Goal: Transaction & Acquisition: Purchase product/service

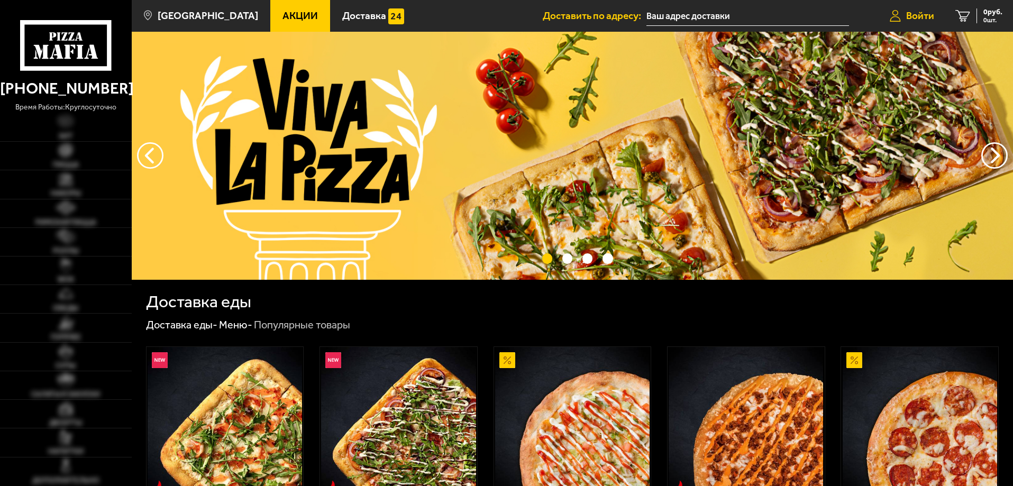
click at [915, 3] on link "Войти" at bounding box center [912, 16] width 66 height 32
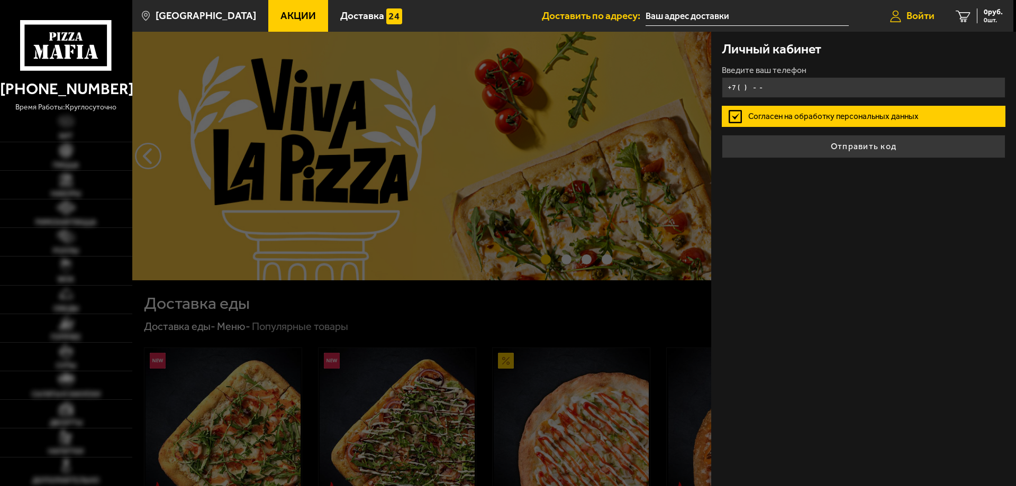
type input "улица Кржижановского, 15"
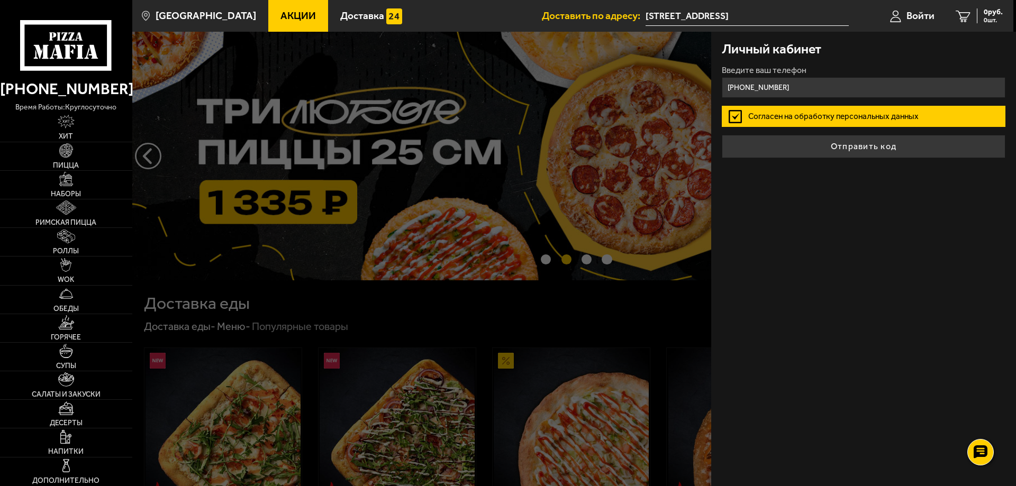
type input "+7 (950) 031-49-37"
click at [733, 114] on label "Согласен на обработку персональных данных" at bounding box center [863, 116] width 284 height 21
click at [0, 0] on input "Согласен на обработку персональных данных" at bounding box center [0, 0] width 0 height 0
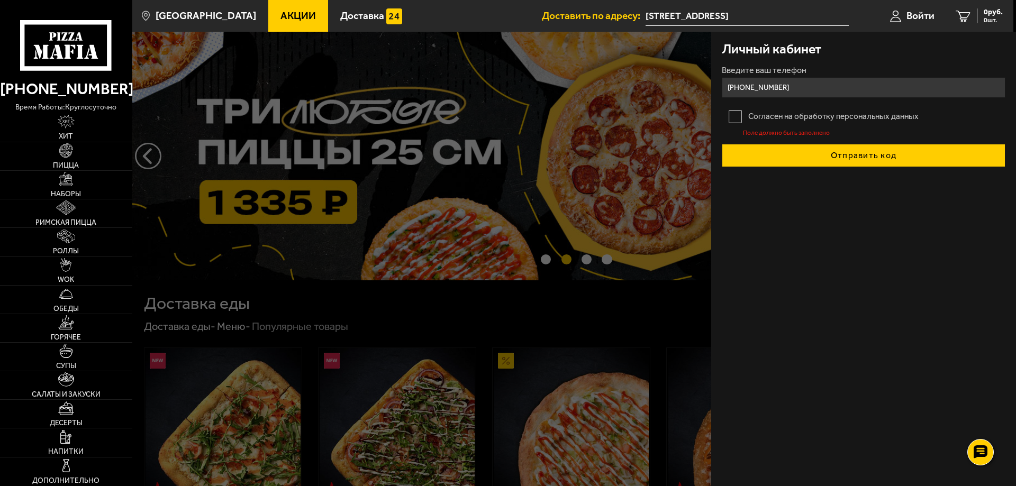
click at [797, 149] on button "Отправить код" at bounding box center [863, 155] width 284 height 23
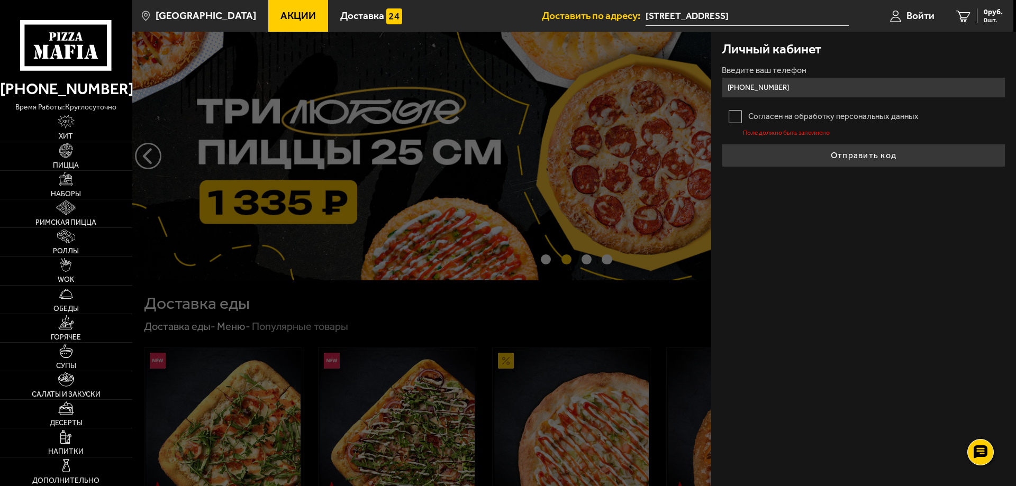
drag, startPoint x: 735, startPoint y: 116, endPoint x: 753, endPoint y: 127, distance: 21.9
click at [735, 116] on label "Согласен на обработку персональных данных" at bounding box center [863, 116] width 284 height 21
click at [0, 0] on input "Согласен на обработку персональных данных" at bounding box center [0, 0] width 0 height 0
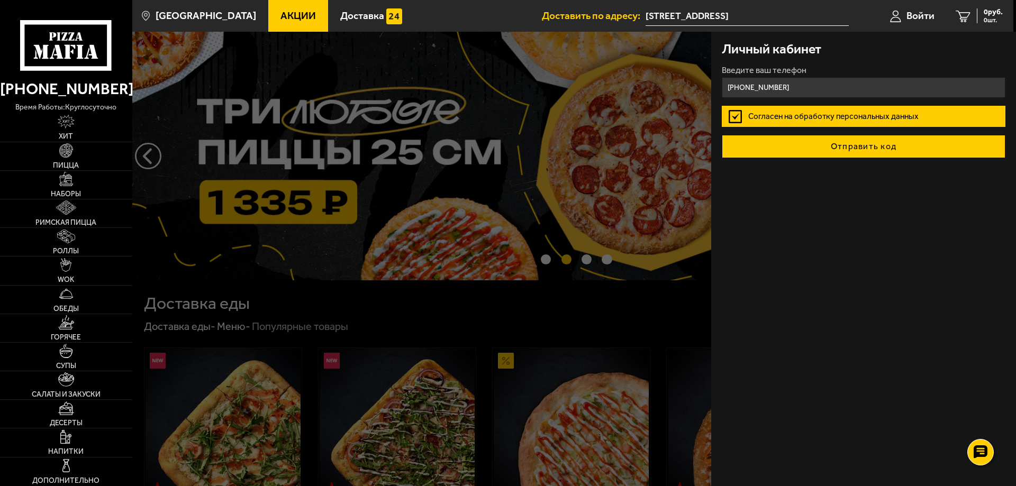
click at [790, 153] on button "Отправить код" at bounding box center [863, 146] width 284 height 23
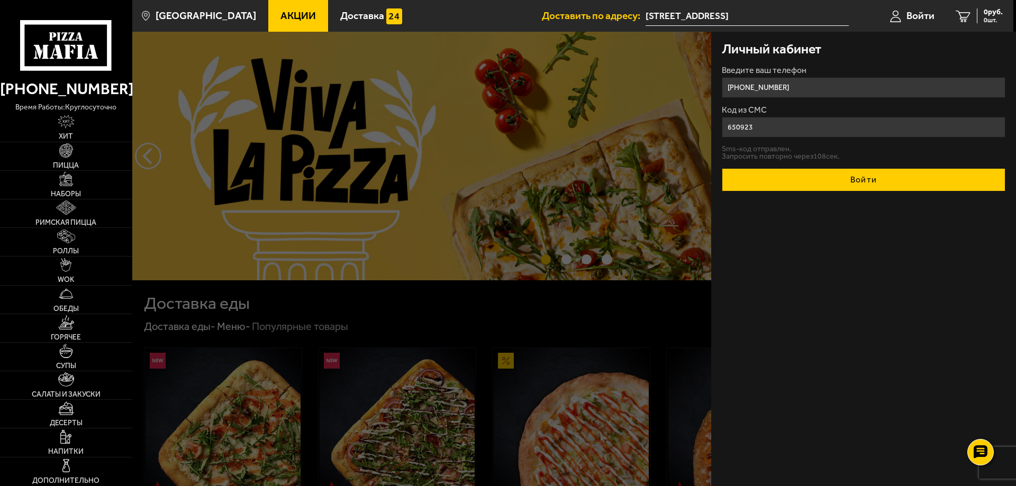
type input "650923"
click at [846, 177] on button "Войти" at bounding box center [863, 179] width 284 height 23
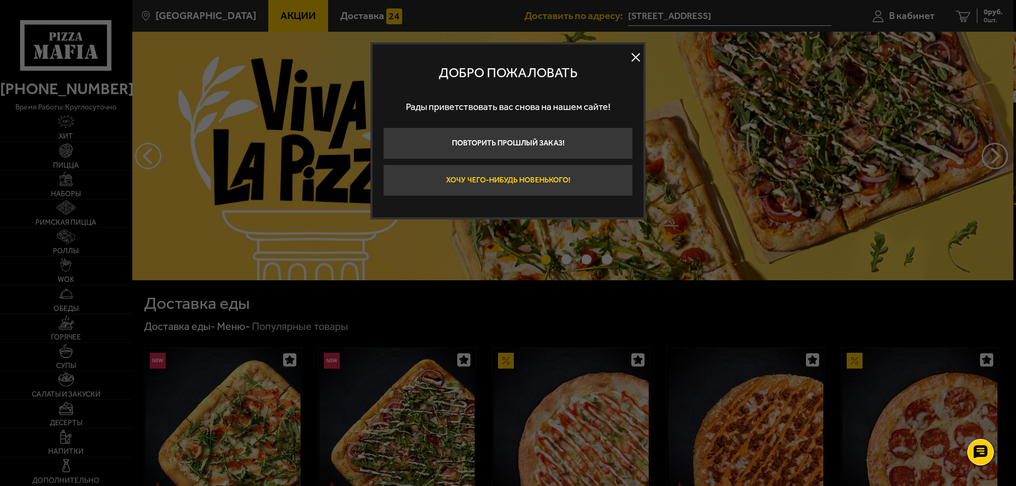
click at [565, 180] on button "Хочу чего-нибудь новенького!" at bounding box center [508, 181] width 250 height 32
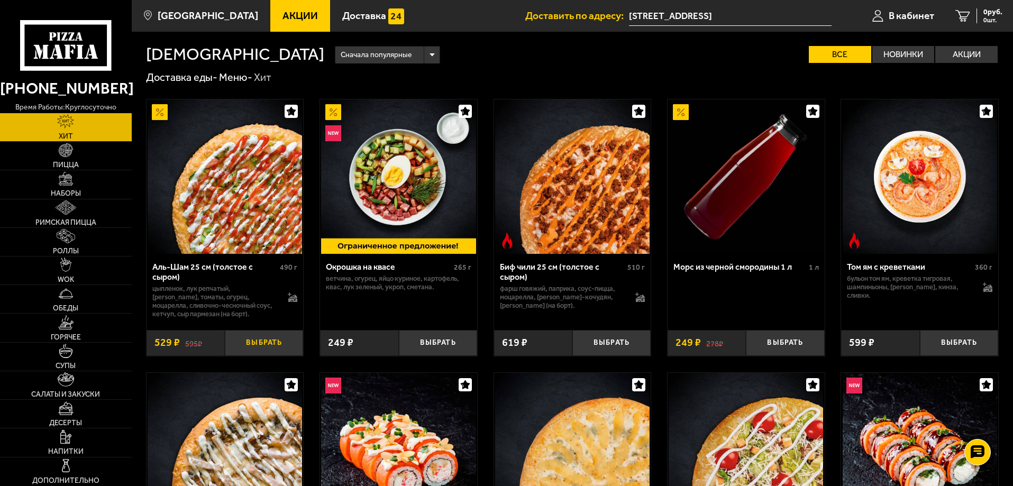
click at [261, 341] on button "Выбрать" at bounding box center [264, 343] width 78 height 26
click at [731, 17] on input "улица Кржижановского, 15" at bounding box center [721, 16] width 203 height 20
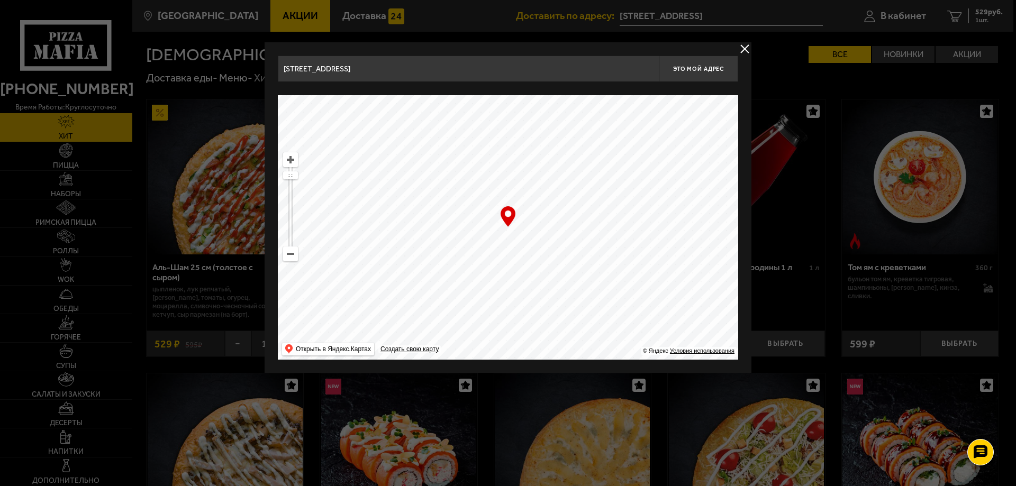
click at [400, 81] on input "улица Кржижановского, 15" at bounding box center [468, 69] width 381 height 26
click at [404, 77] on input "улица Кржижановского, 15" at bounding box center [468, 69] width 381 height 26
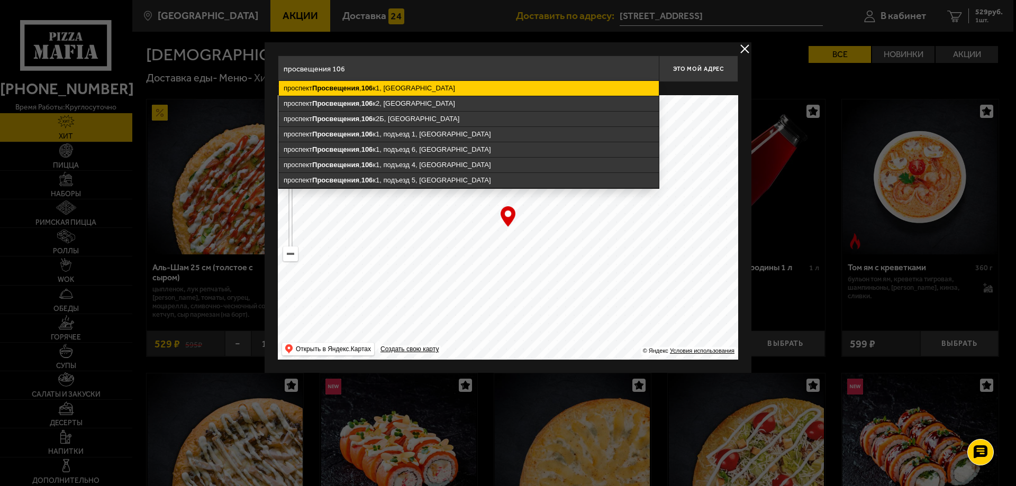
click at [403, 86] on ymaps "проспект Просвещения , 106 к1, Санкт-Петербург" at bounding box center [469, 88] width 380 height 15
type input "Санкт-Петербург, проспект Просвещения, 106к1"
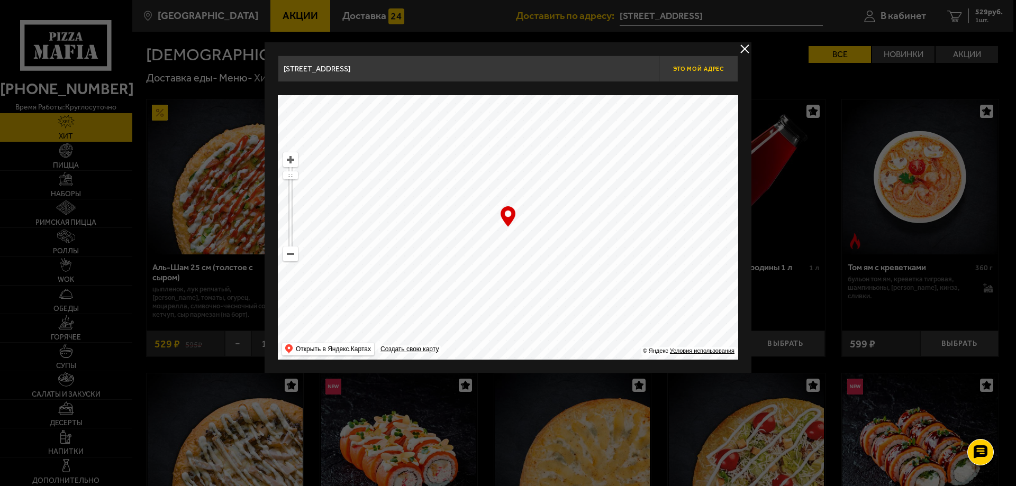
click at [687, 66] on span "Это мой адрес" at bounding box center [698, 69] width 51 height 7
type input "проспект Просвещения, 106к1"
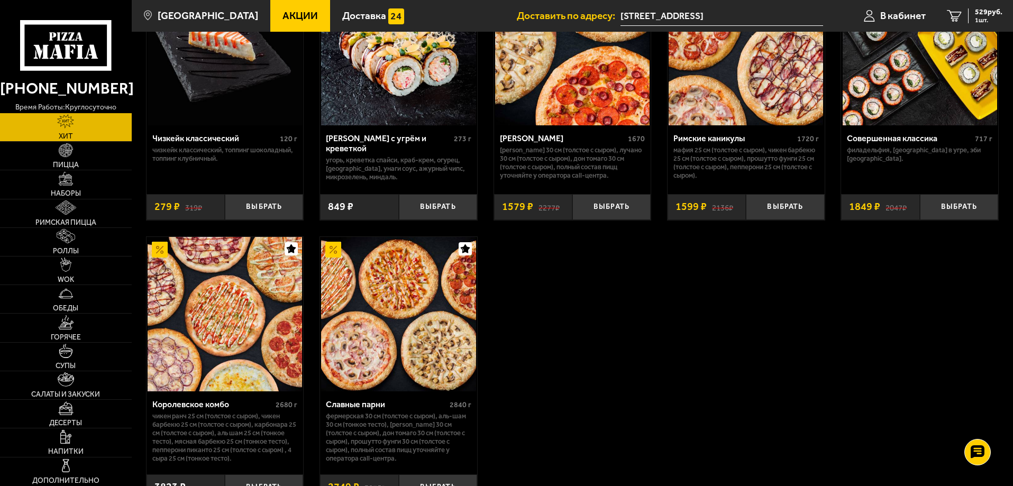
scroll to position [582, 0]
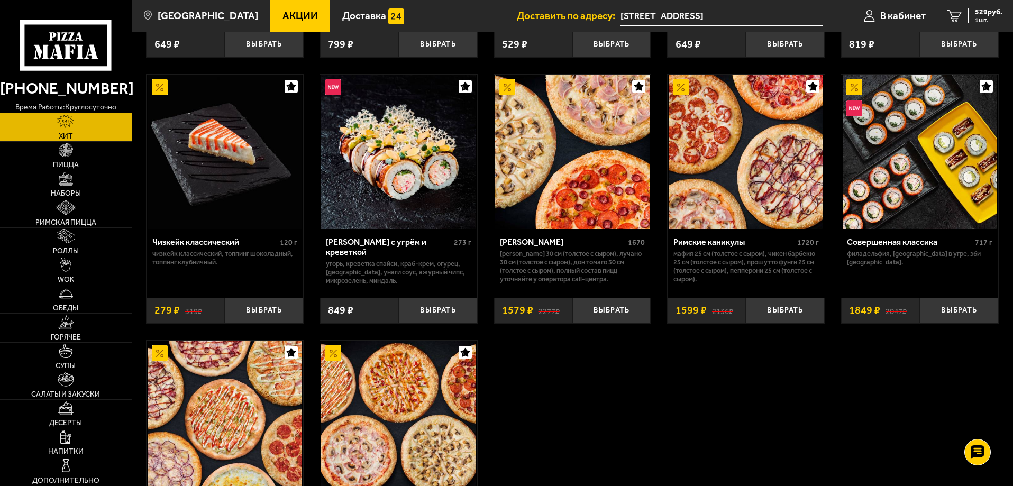
click at [67, 161] on span "Пицца" at bounding box center [66, 164] width 26 height 7
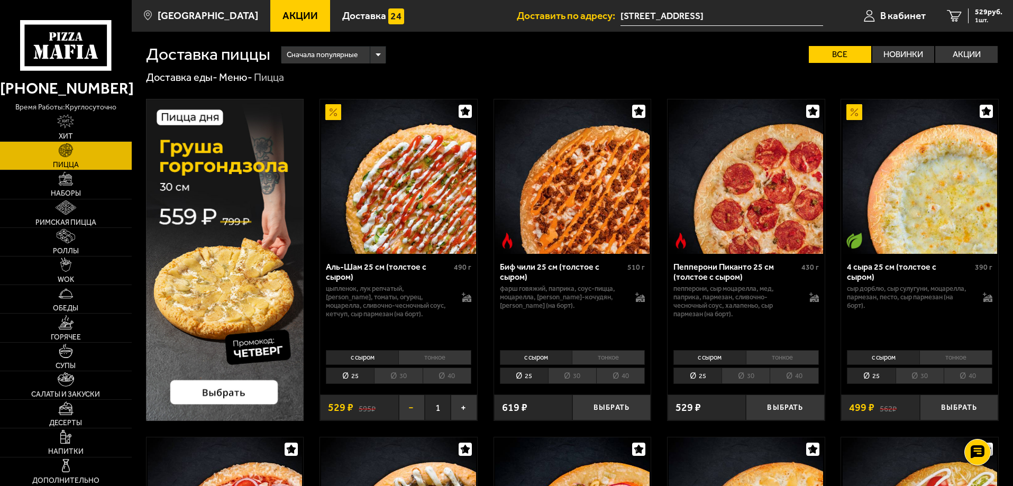
click at [413, 412] on button "−" at bounding box center [412, 408] width 26 height 26
click at [444, 379] on li "40" at bounding box center [447, 376] width 49 height 16
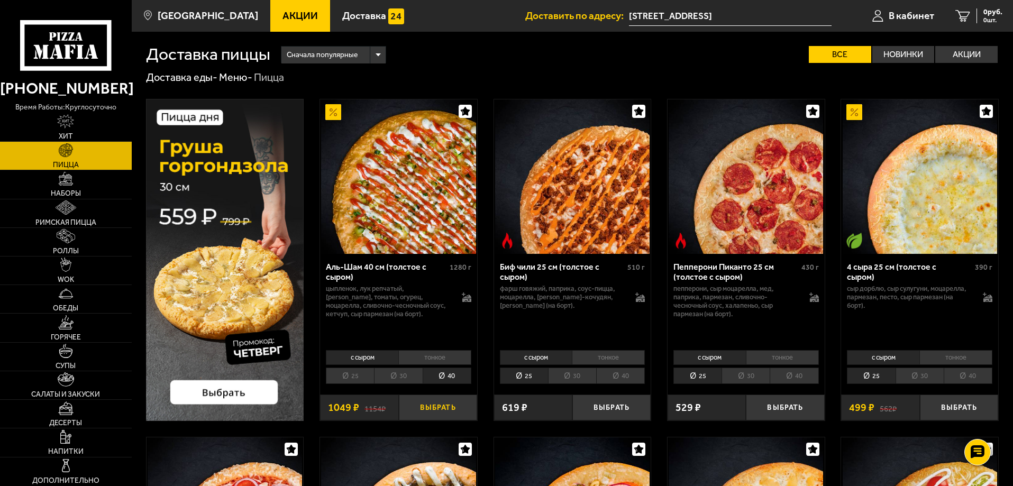
click at [443, 405] on button "Выбрать" at bounding box center [438, 408] width 78 height 26
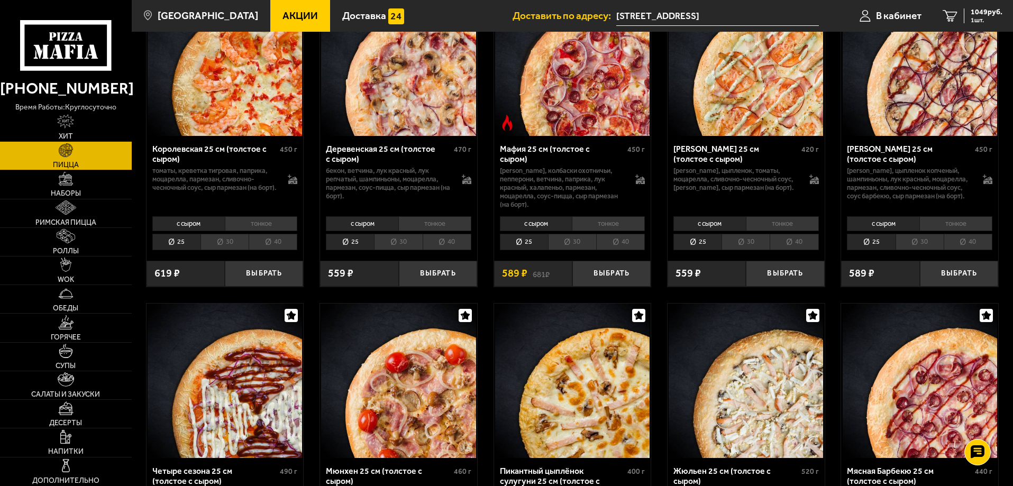
scroll to position [1005, 0]
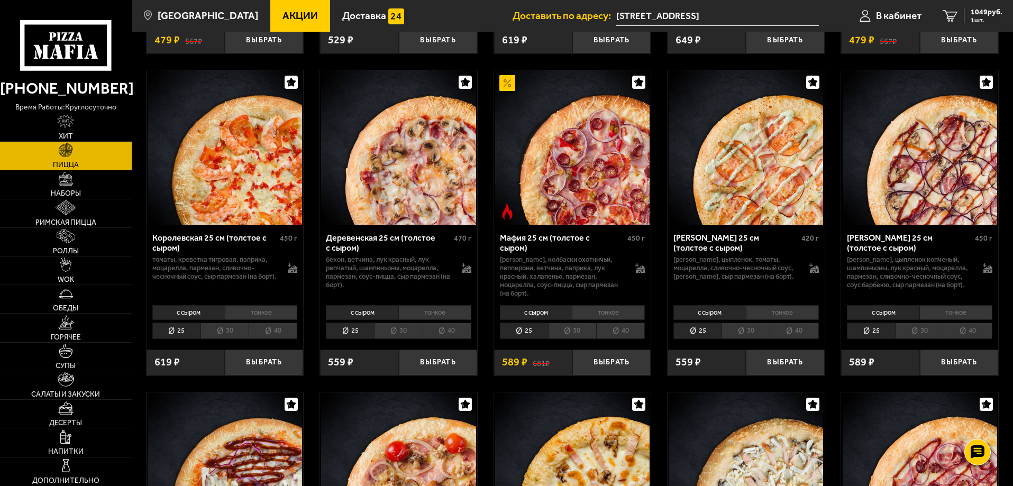
click at [739, 339] on li "30" at bounding box center [745, 331] width 48 height 16
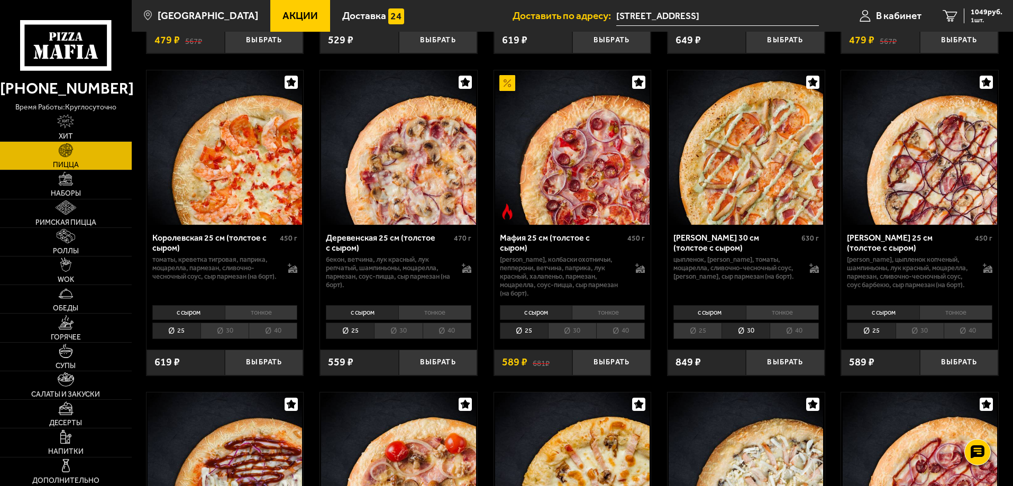
click at [709, 339] on li "25" at bounding box center [697, 331] width 48 height 16
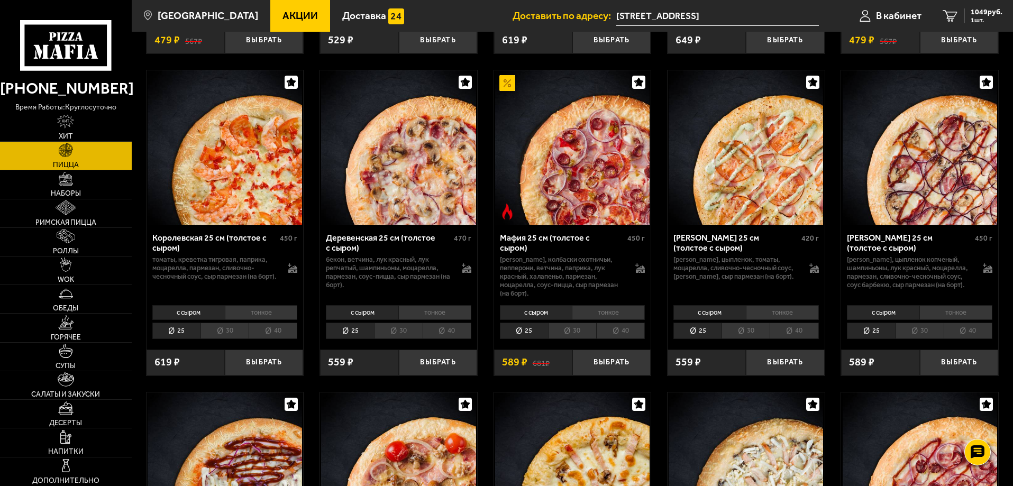
click at [749, 337] on li "30" at bounding box center [745, 331] width 48 height 16
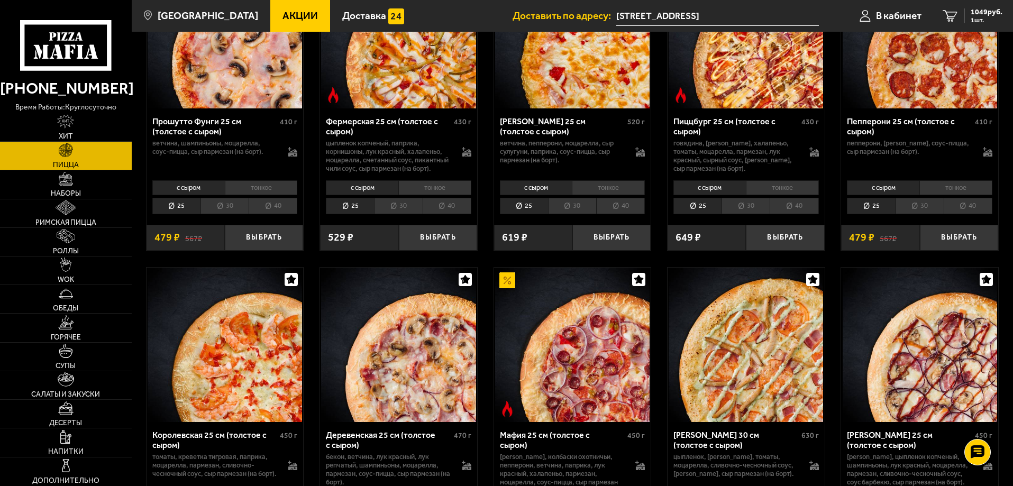
scroll to position [952, 0]
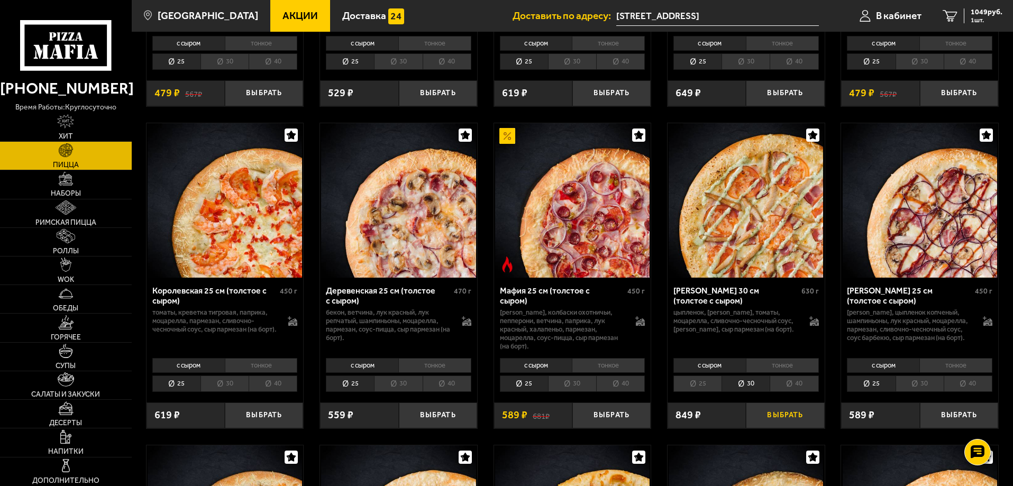
click at [787, 427] on button "Выбрать" at bounding box center [785, 416] width 78 height 26
click at [984, 14] on span "1898 руб." at bounding box center [987, 11] width 32 height 7
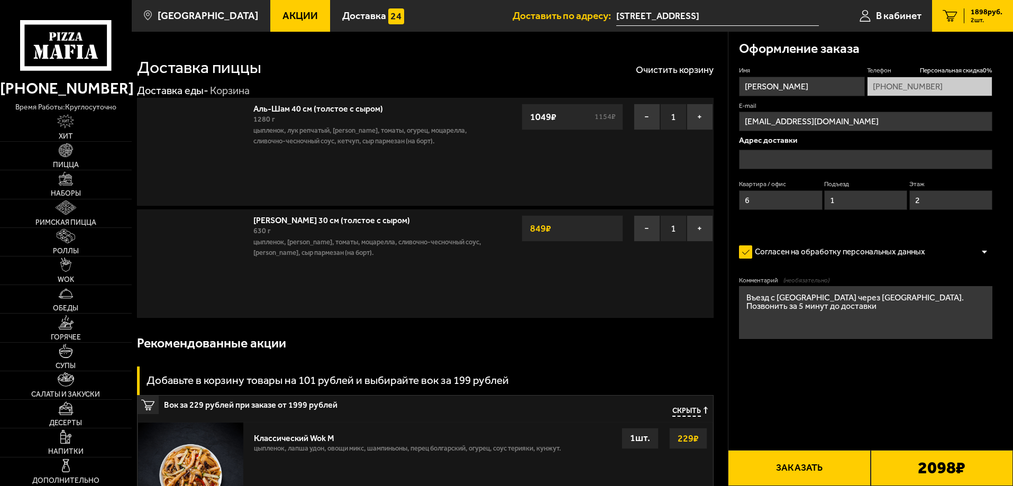
type input "проспект Просвещения, 106к1"
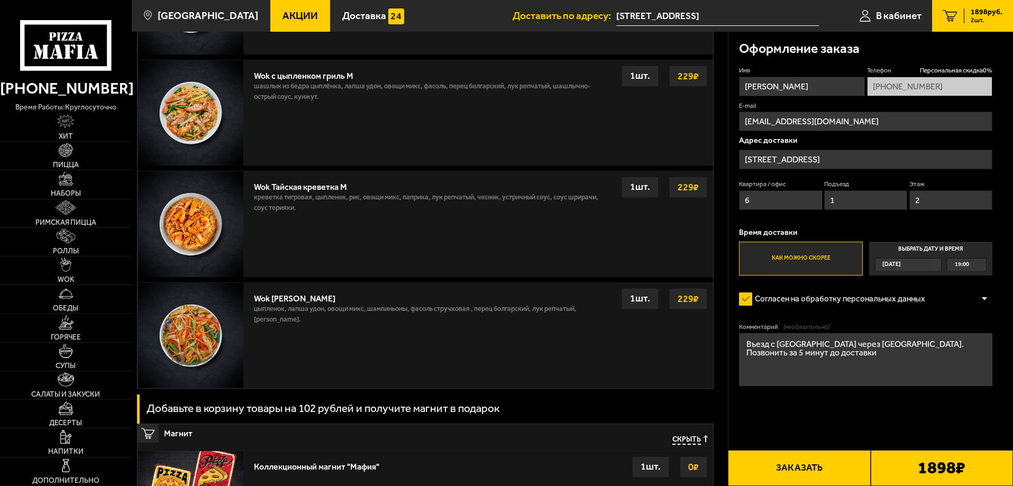
scroll to position [846, 0]
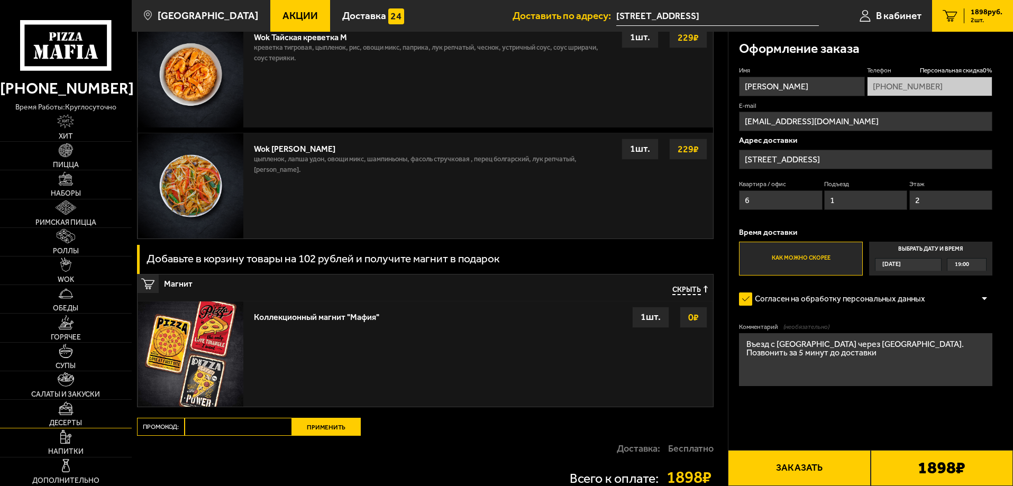
click at [61, 415] on img at bounding box center [66, 408] width 16 height 14
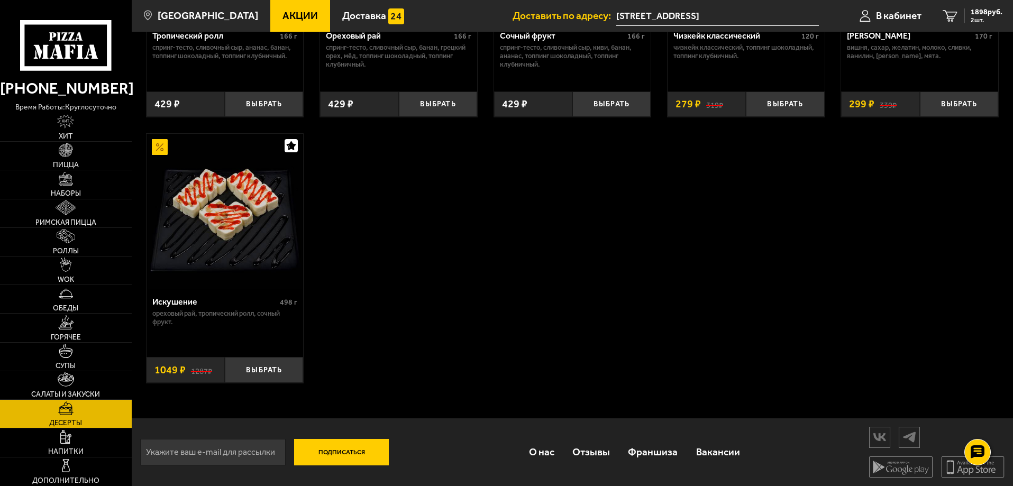
scroll to position [499, 0]
click at [69, 462] on img at bounding box center [66, 466] width 14 height 14
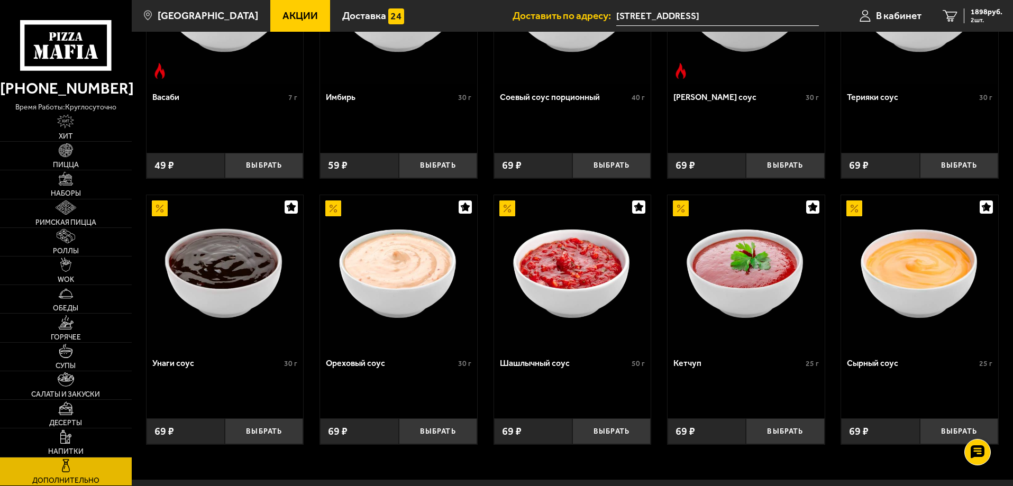
scroll to position [499, 0]
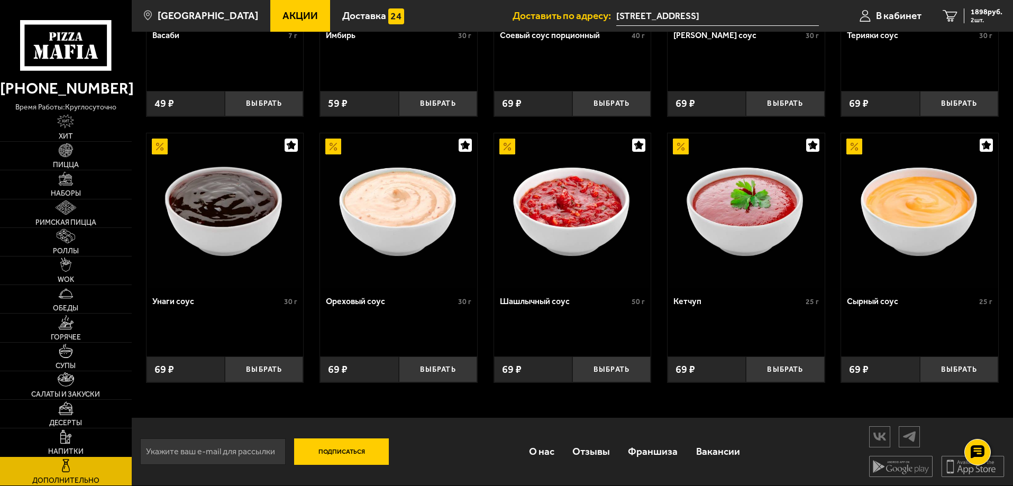
click at [65, 440] on img at bounding box center [65, 437] width 11 height 14
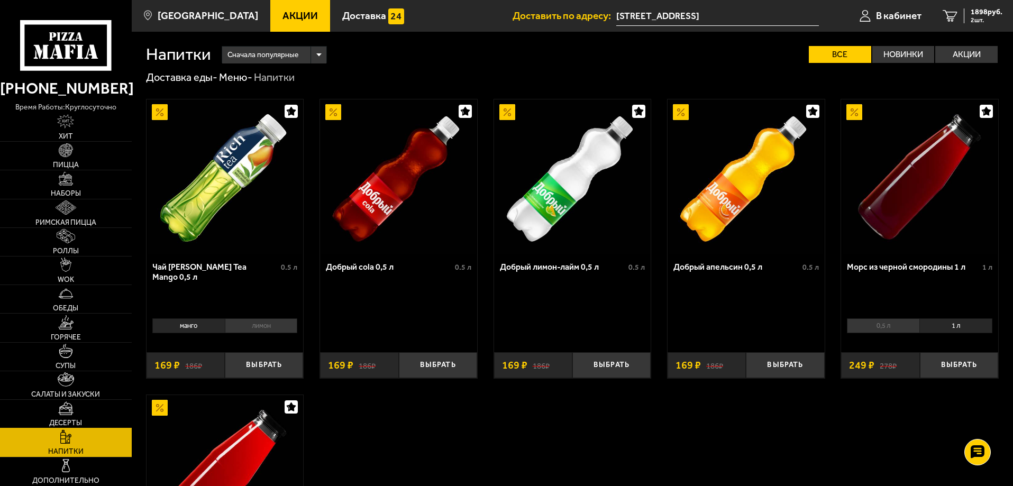
click at [71, 408] on img at bounding box center [66, 408] width 16 height 14
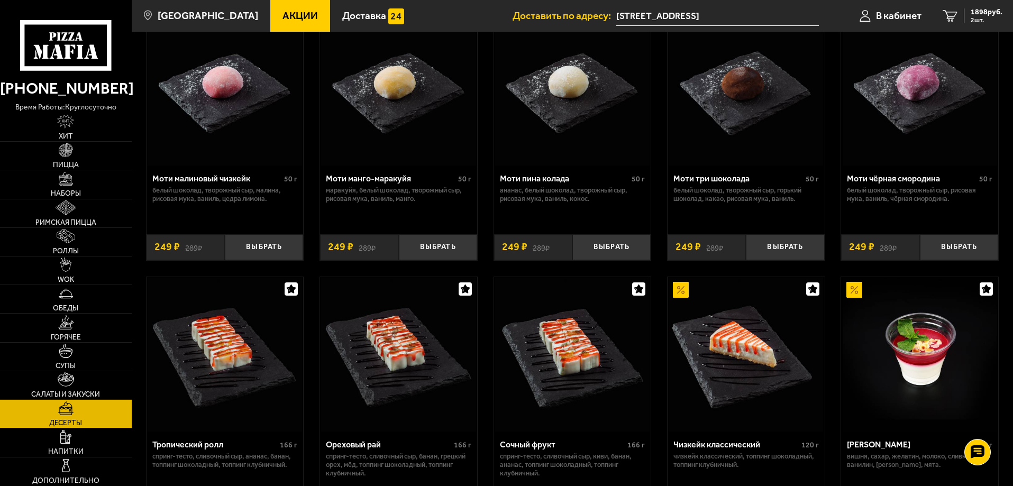
scroll to position [212, 0]
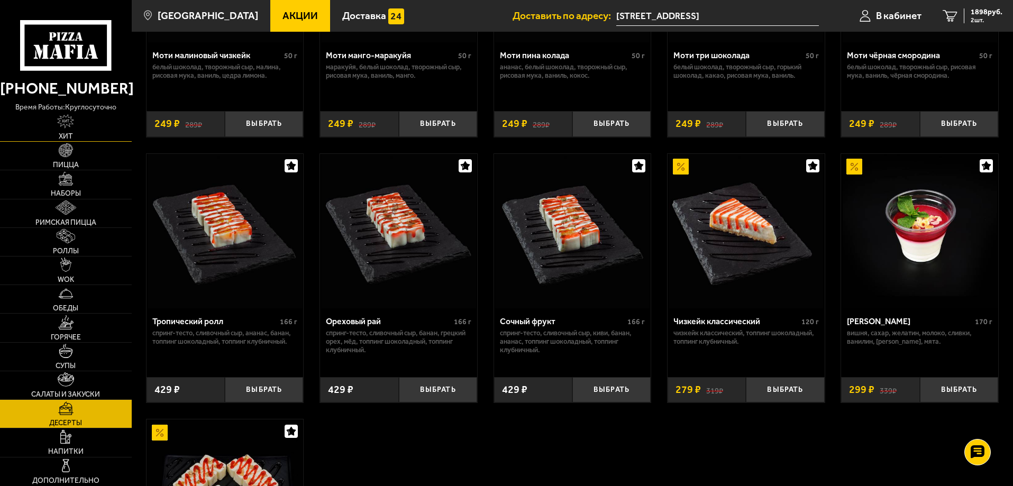
click at [63, 127] on img at bounding box center [65, 121] width 17 height 14
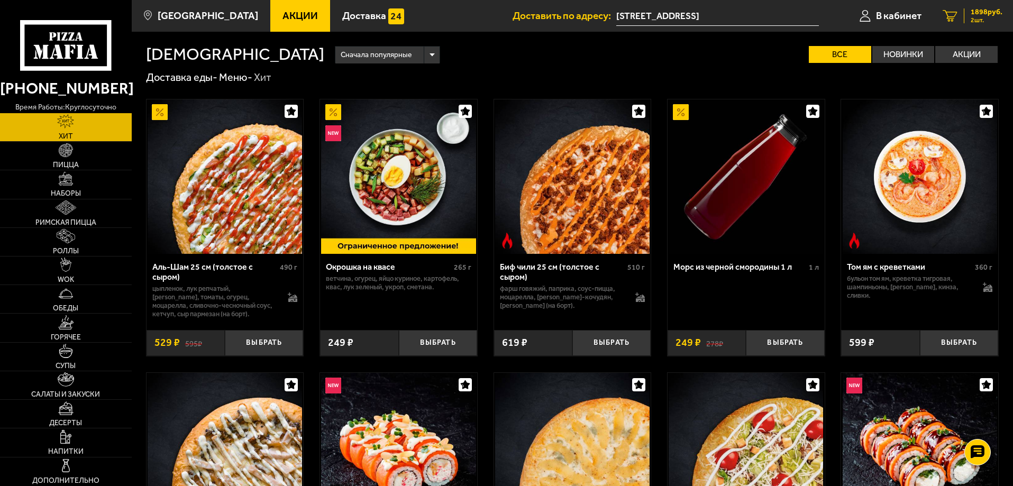
click at [982, 17] on span "2 шт." at bounding box center [987, 20] width 32 height 6
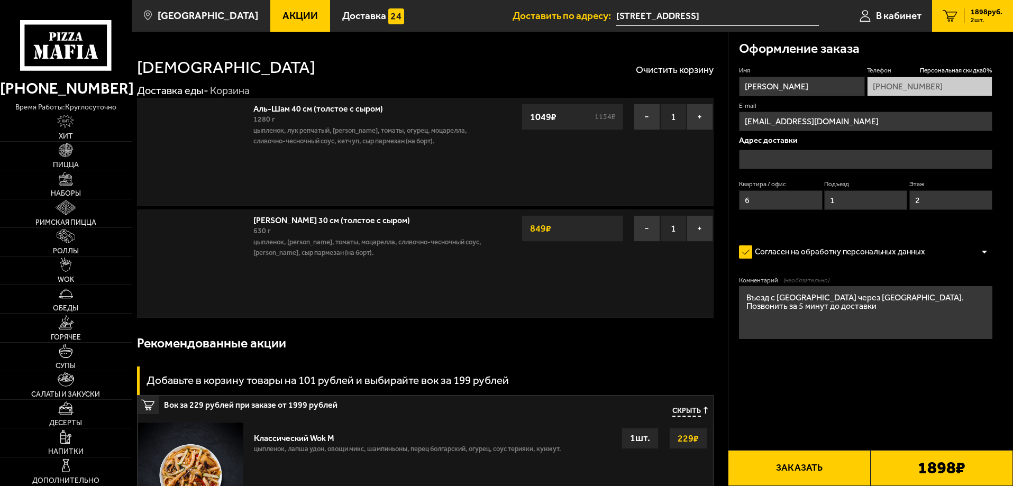
type input "проспект Просвещения, 106к1"
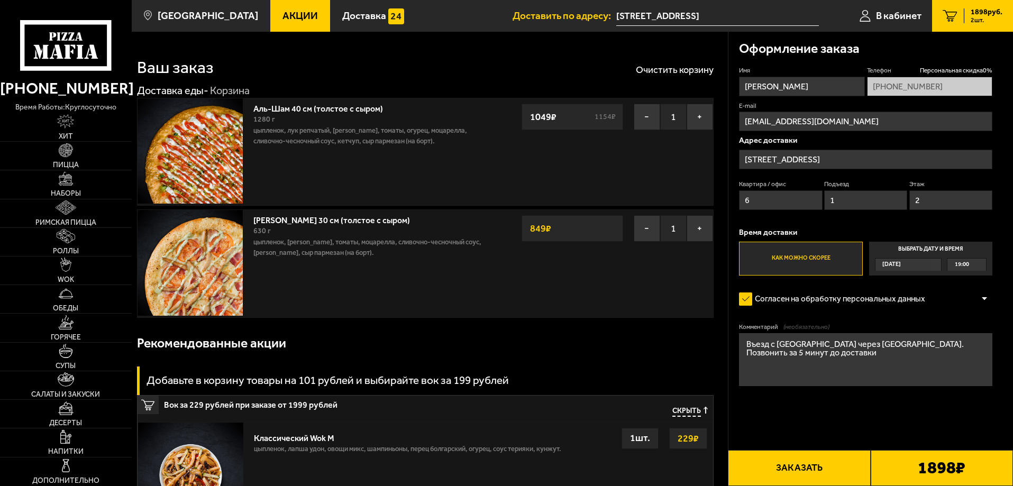
click at [770, 88] on input "Алена" at bounding box center [801, 87] width 125 height 20
drag, startPoint x: 772, startPoint y: 201, endPoint x: 698, endPoint y: 199, distance: 74.6
type input "142"
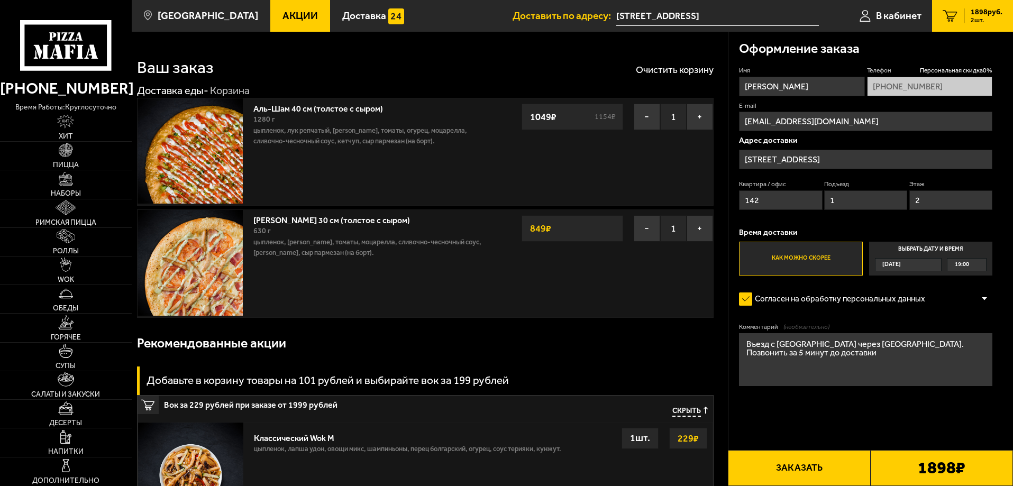
type input "9"
type input "4"
type input "9"
drag, startPoint x: 828, startPoint y: 352, endPoint x: 730, endPoint y: 341, distance: 98.0
click at [730, 341] on div "Оформление заказа Имя Алена Телефон Персональная скидка 0 % +7 (950) 031-49-37 …" at bounding box center [870, 240] width 285 height 416
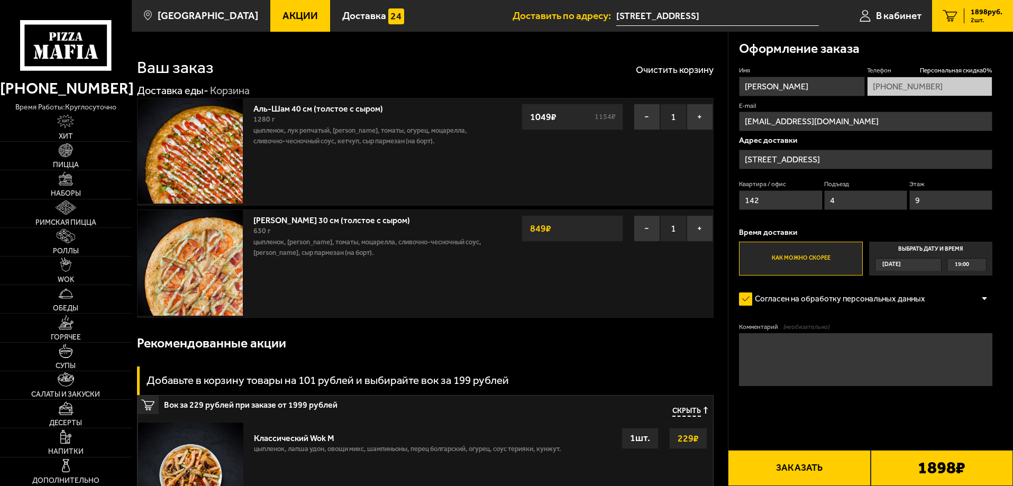
click at [819, 416] on form "Имя Алена Телефон Персональная скидка 0 % +7 (950) 031-49-37 E-mail alina50.rur…" at bounding box center [865, 257] width 253 height 382
drag, startPoint x: 772, startPoint y: 87, endPoint x: 721, endPoint y: 87, distance: 50.8
type input "с"
type input "Станислав"
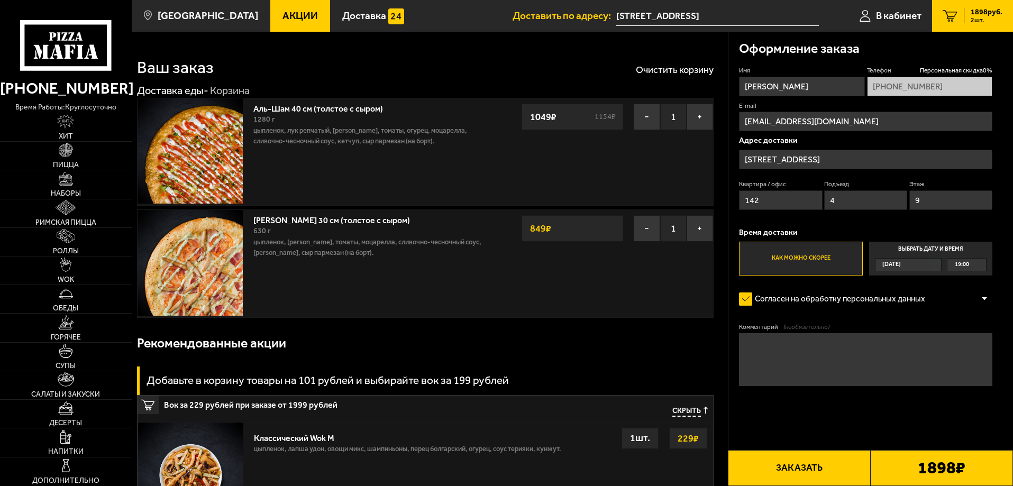
click at [814, 255] on label "Как можно скорее" at bounding box center [800, 259] width 123 height 34
click at [0, 0] on input "Как можно скорее" at bounding box center [0, 0] width 0 height 0
click at [815, 464] on button "Заказать" at bounding box center [799, 468] width 142 height 36
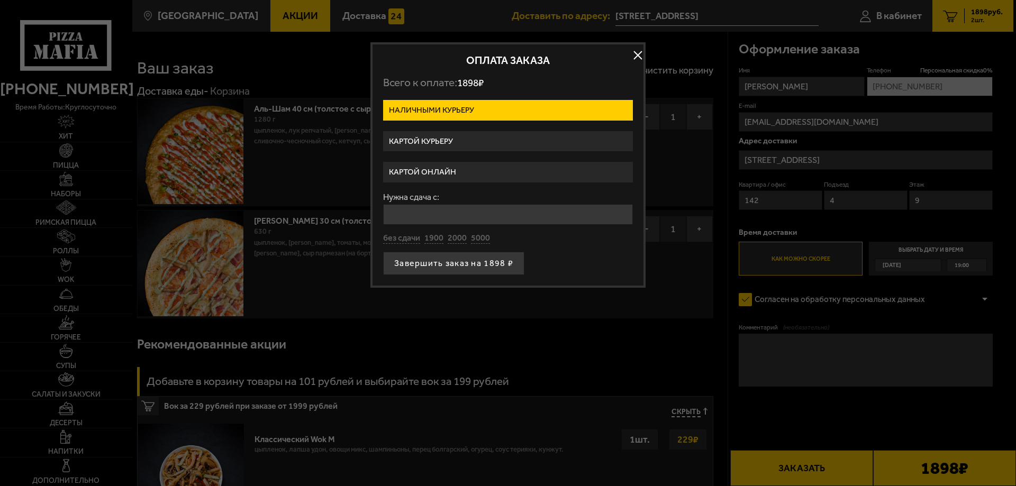
click at [473, 170] on label "Картой онлайн" at bounding box center [508, 172] width 250 height 21
click at [0, 0] on input "Картой онлайн" at bounding box center [0, 0] width 0 height 0
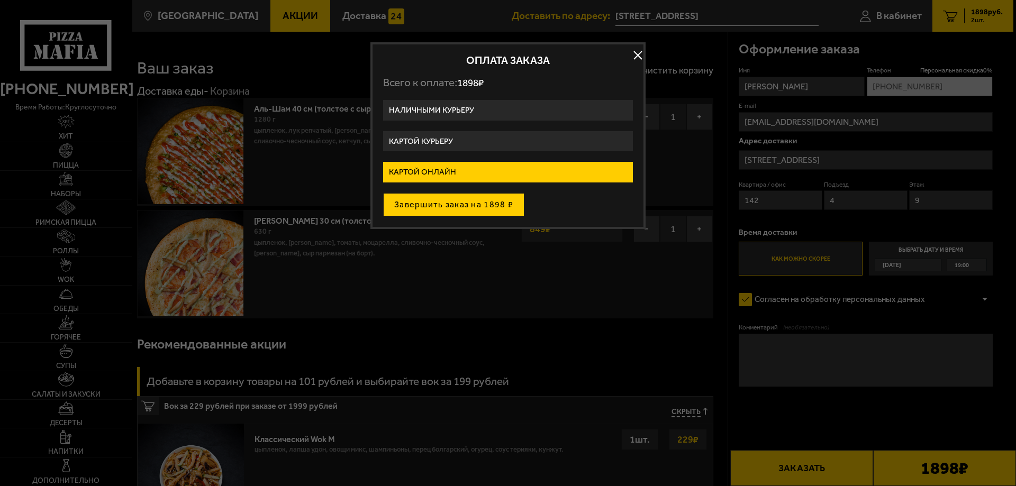
click at [483, 204] on button "Завершить заказ на 1898 ₽" at bounding box center [453, 204] width 141 height 23
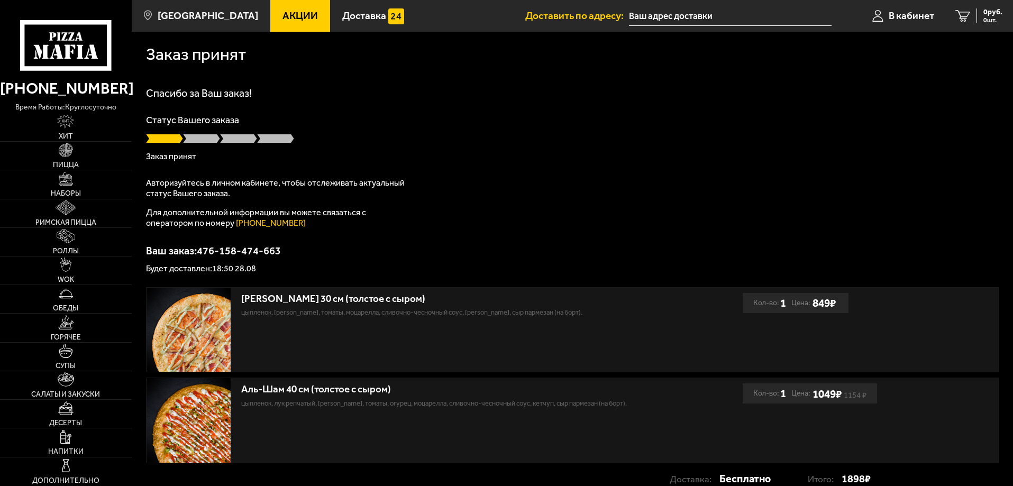
type input "[STREET_ADDRESS]"
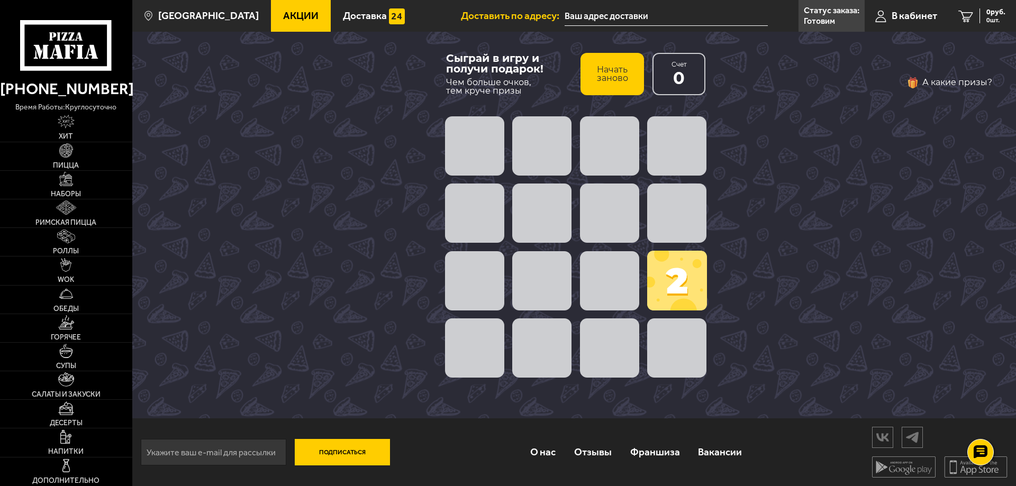
click at [677, 354] on span at bounding box center [676, 347] width 59 height 59
click at [690, 288] on span at bounding box center [677, 281] width 60 height 60
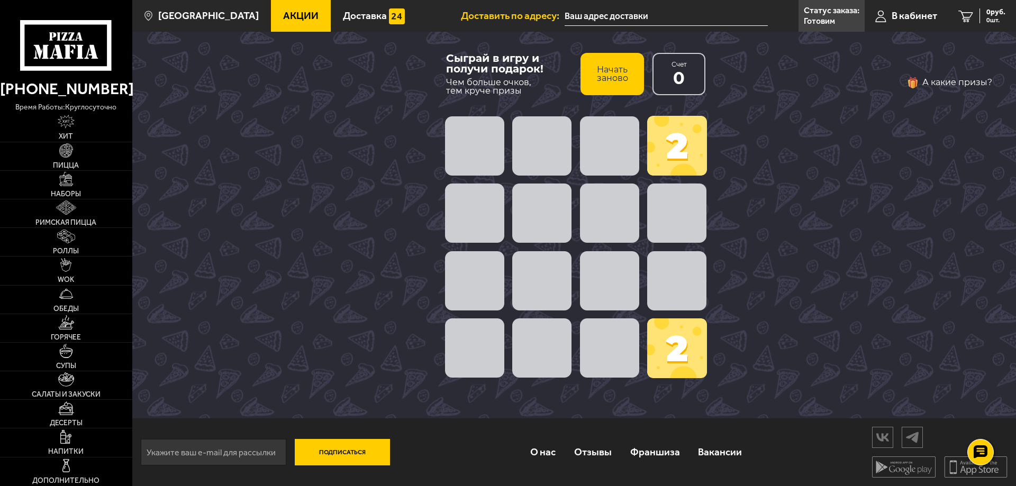
drag, startPoint x: 674, startPoint y: 142, endPoint x: 683, endPoint y: 355, distance: 213.4
click at [683, 355] on div "2 2" at bounding box center [576, 247] width 270 height 270
click at [683, 355] on span at bounding box center [677, 348] width 60 height 60
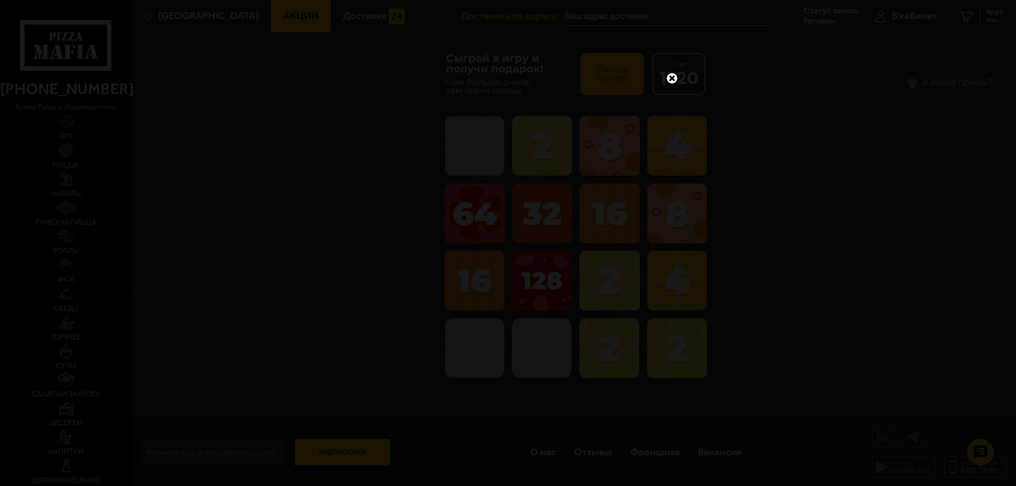
click at [671, 78] on link at bounding box center [672, 78] width 14 height 14
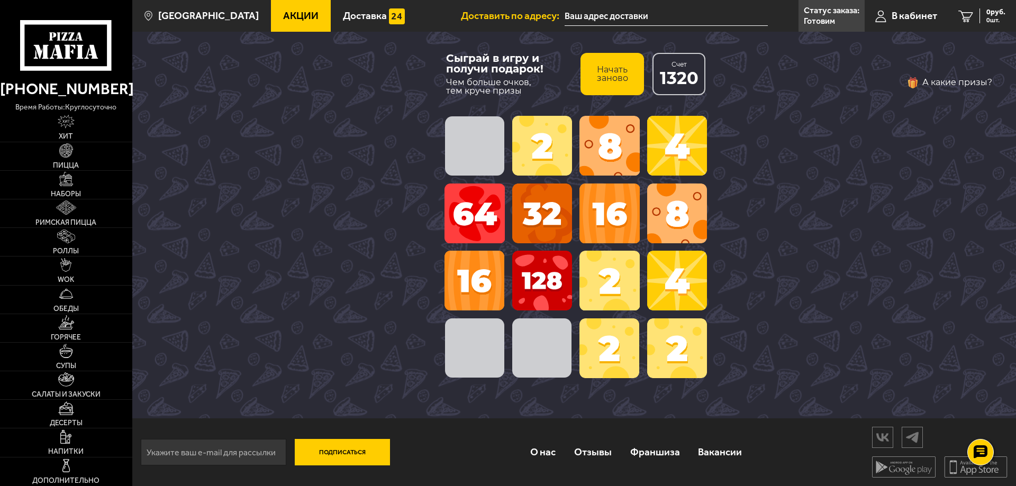
click at [695, 339] on span at bounding box center [677, 348] width 60 height 60
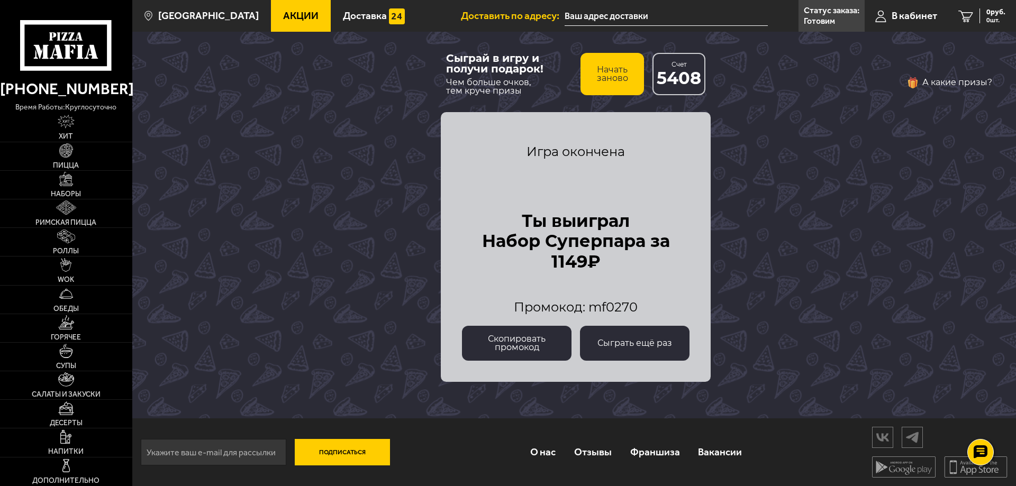
click at [606, 305] on span "Промокод: mf0270" at bounding box center [576, 306] width 124 height 15
copy span "mf0270"
click at [535, 342] on button "Скопировать промокод" at bounding box center [516, 343] width 109 height 35
click at [824, 15] on p "Статус заказа:" at bounding box center [831, 10] width 56 height 8
